Goal: Transaction & Acquisition: Purchase product/service

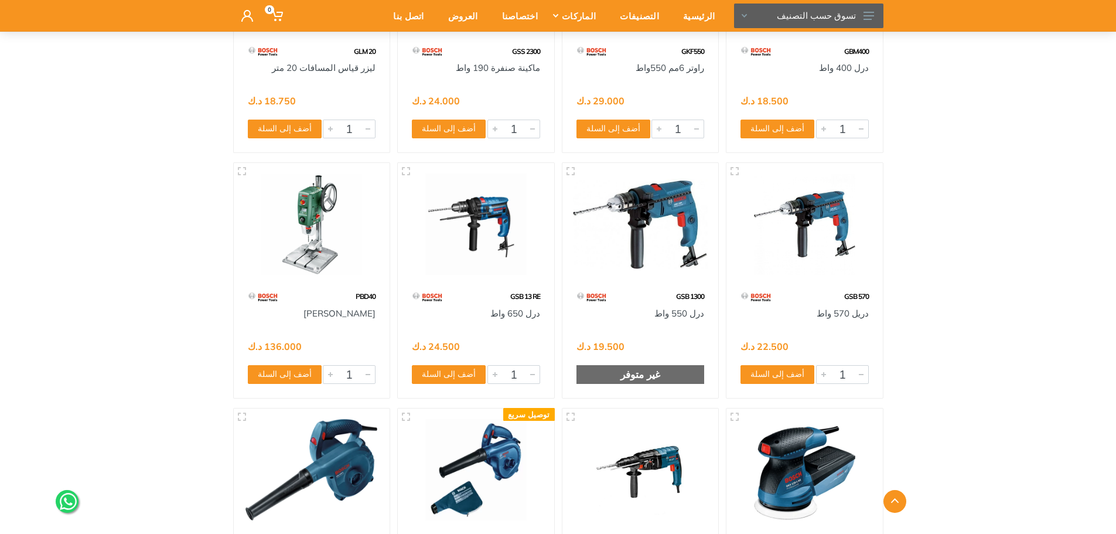
scroll to position [1113, 0]
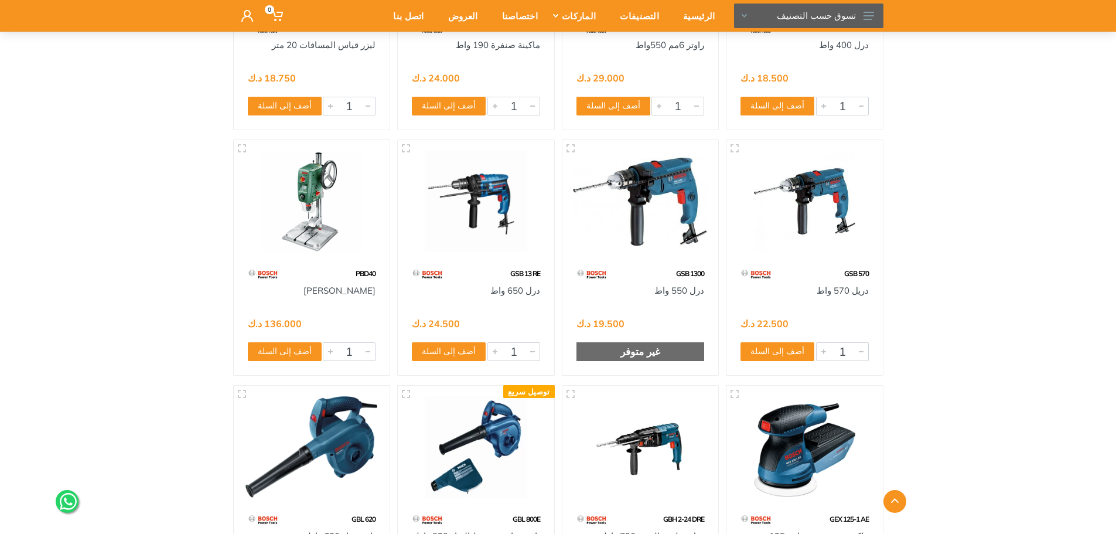
click at [280, 224] on img at bounding box center [311, 201] width 135 height 101
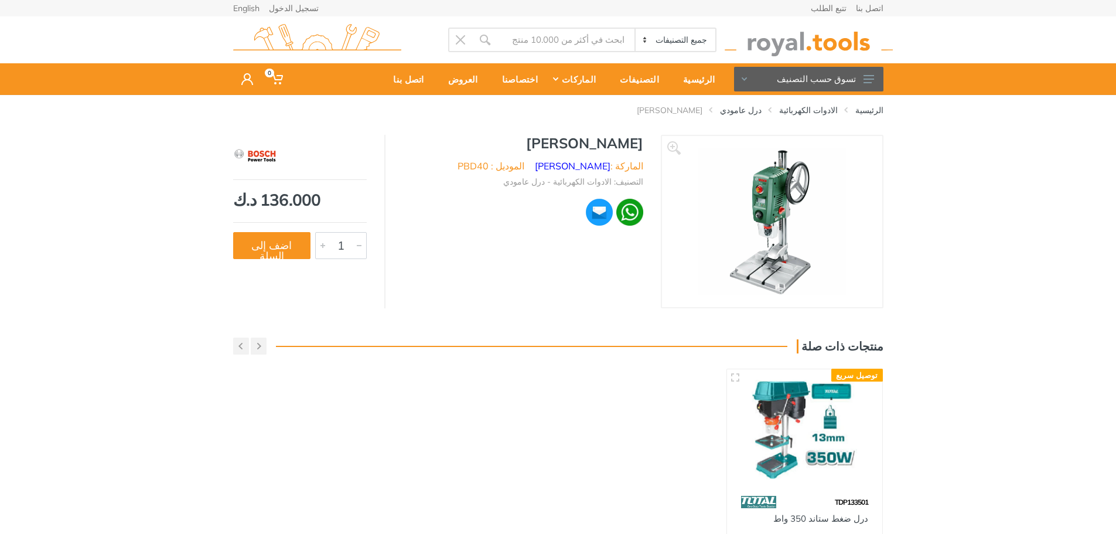
click at [776, 193] on img at bounding box center [772, 222] width 148 height 148
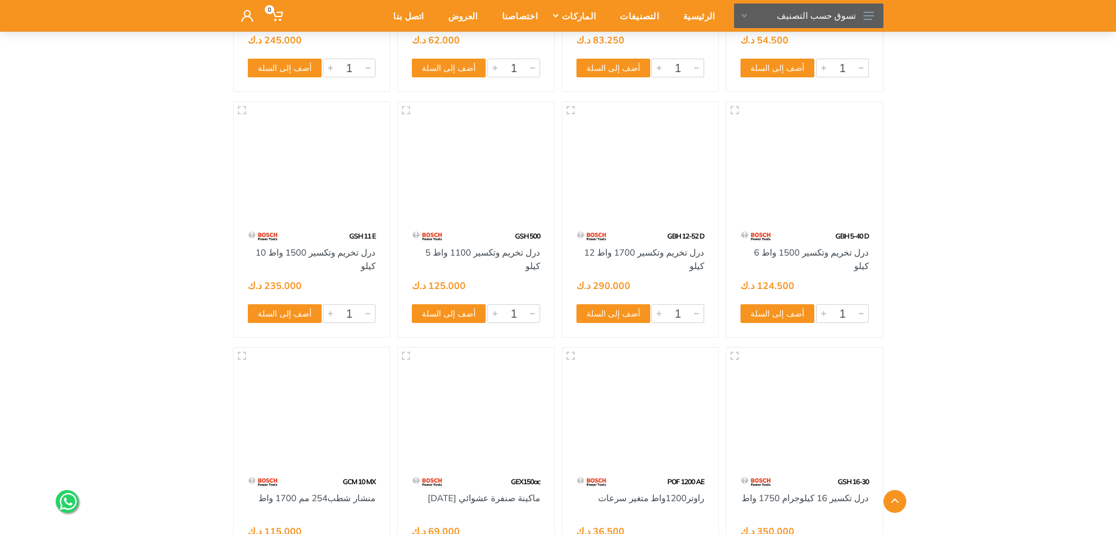
scroll to position [4341, 0]
